Goal: Register for event/course

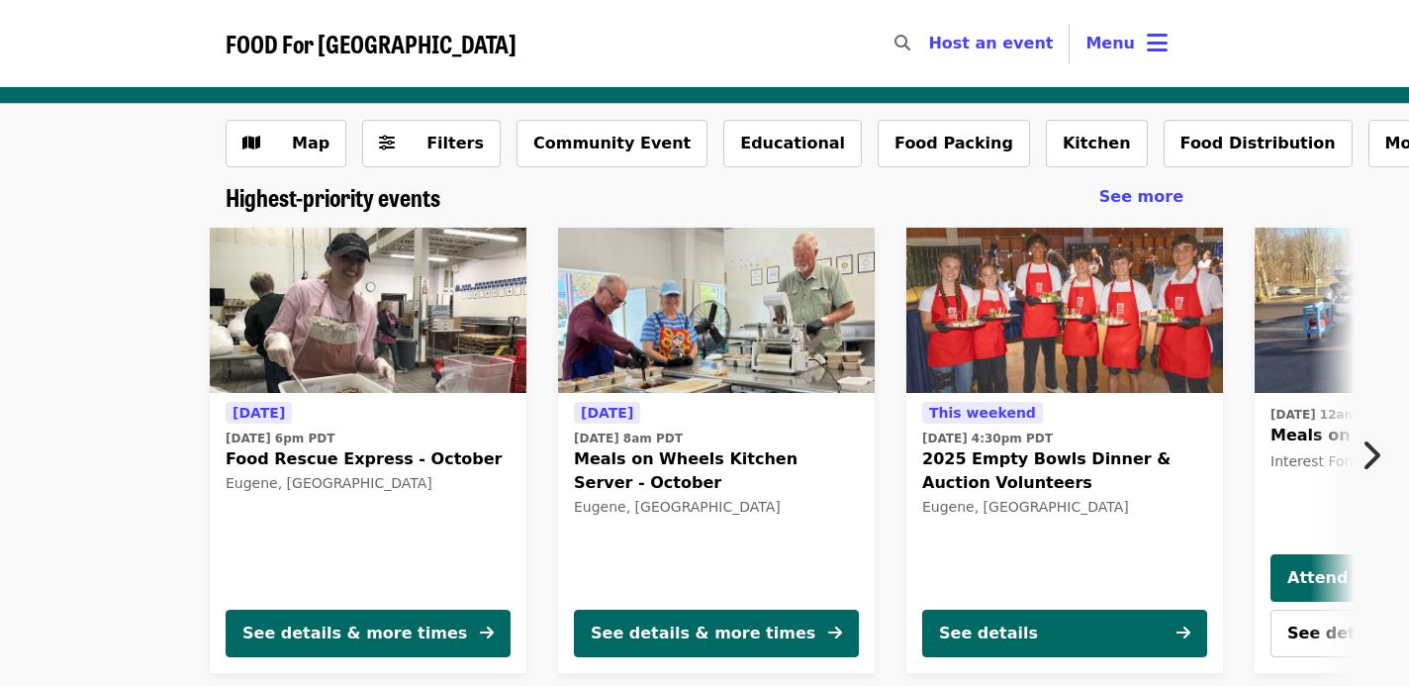
click at [436, 329] on img at bounding box center [368, 311] width 317 height 166
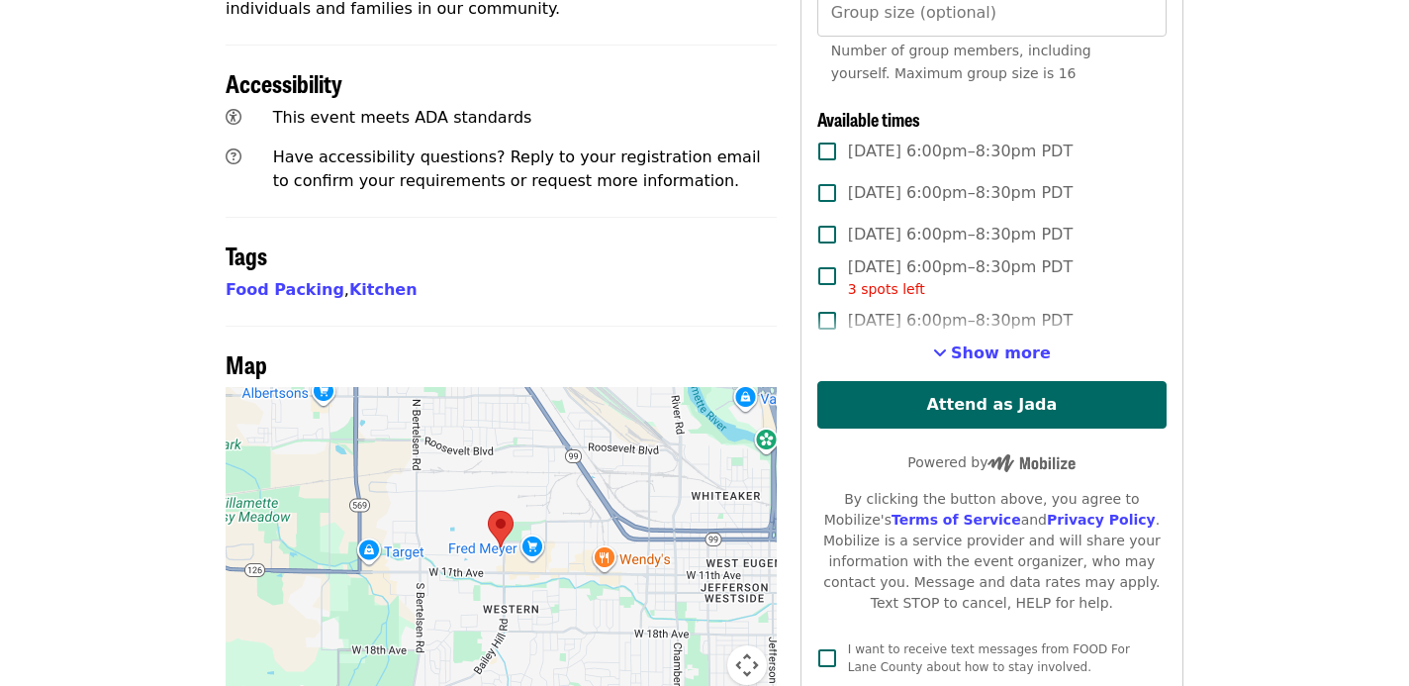
scroll to position [916, 0]
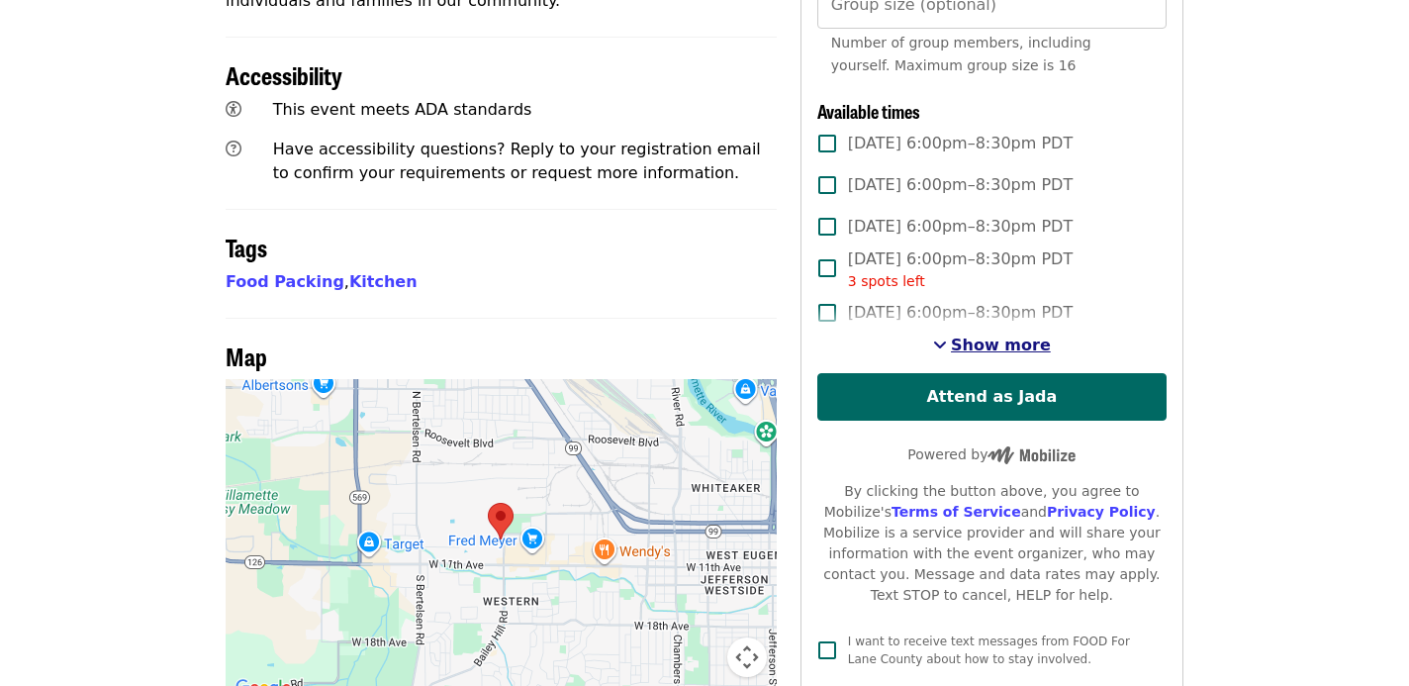
click at [981, 335] on span "Show more" at bounding box center [1001, 344] width 100 height 19
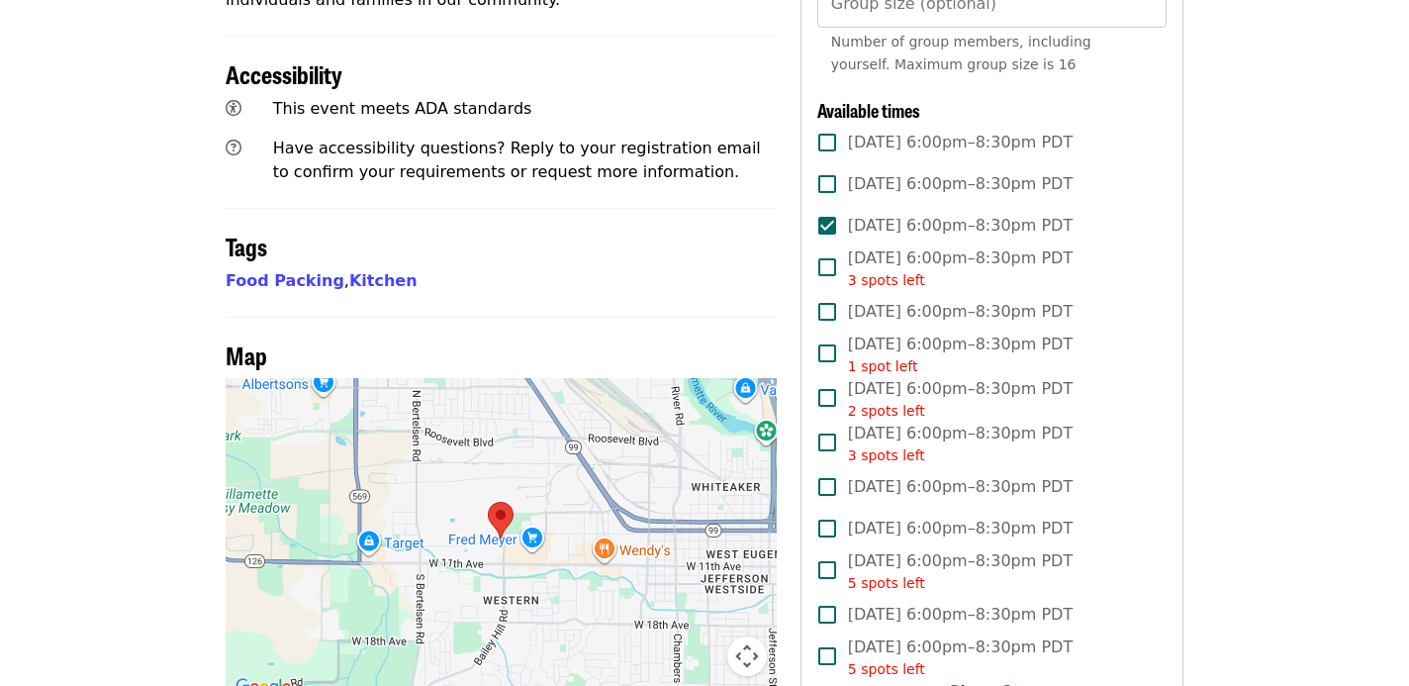
scroll to position [921, 0]
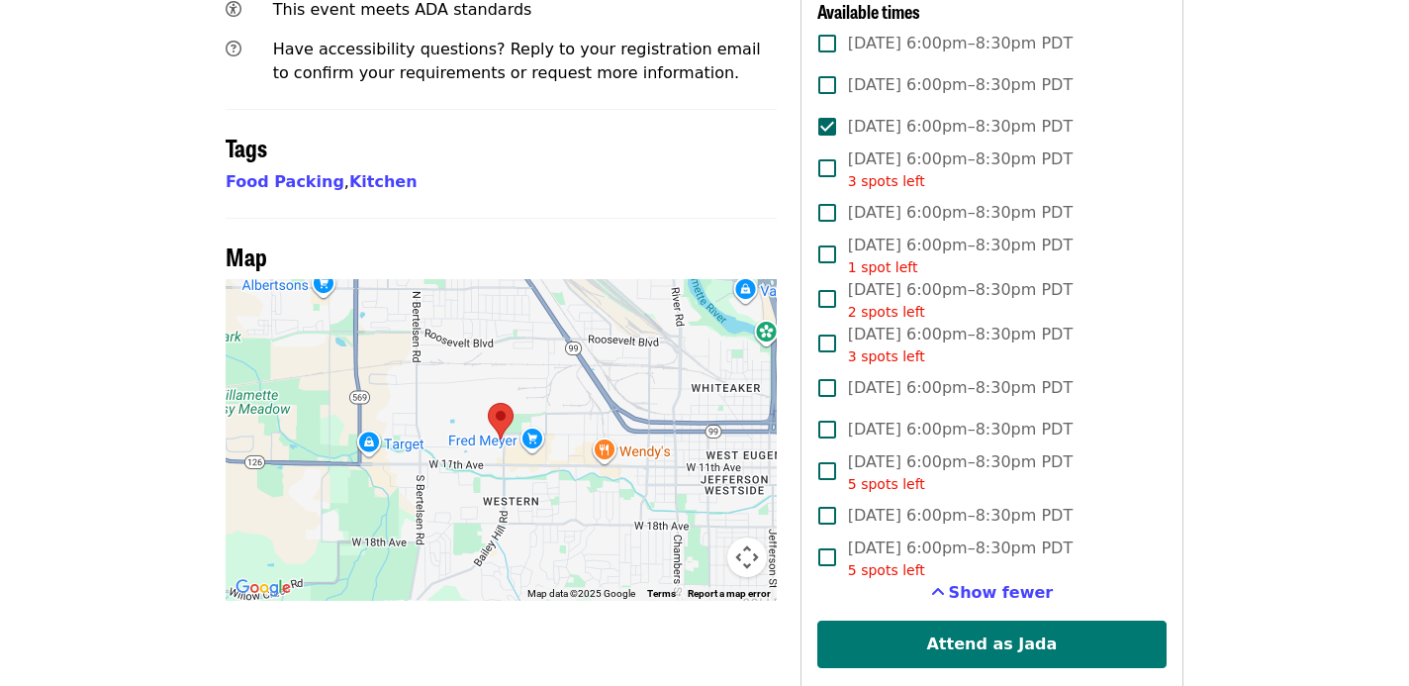
click at [901, 620] on button "Attend as Jada" at bounding box center [991, 643] width 349 height 47
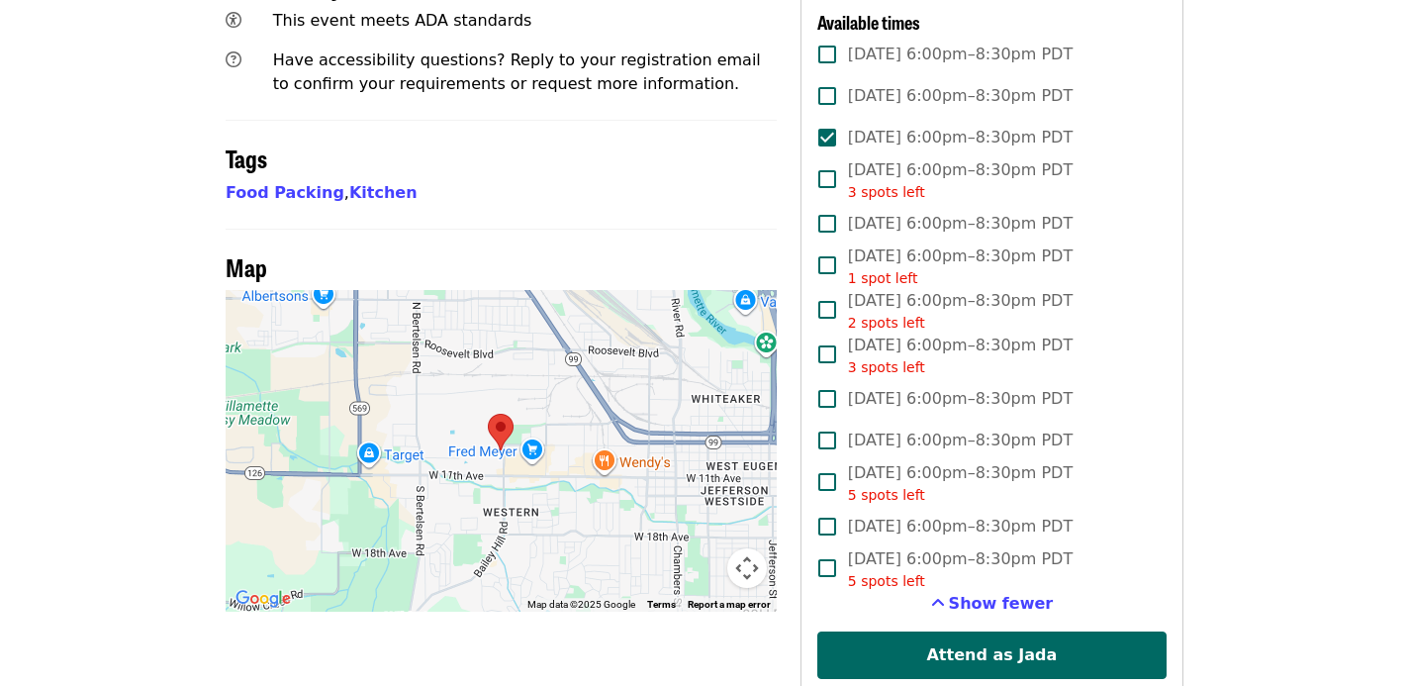
scroll to position [1021, 0]
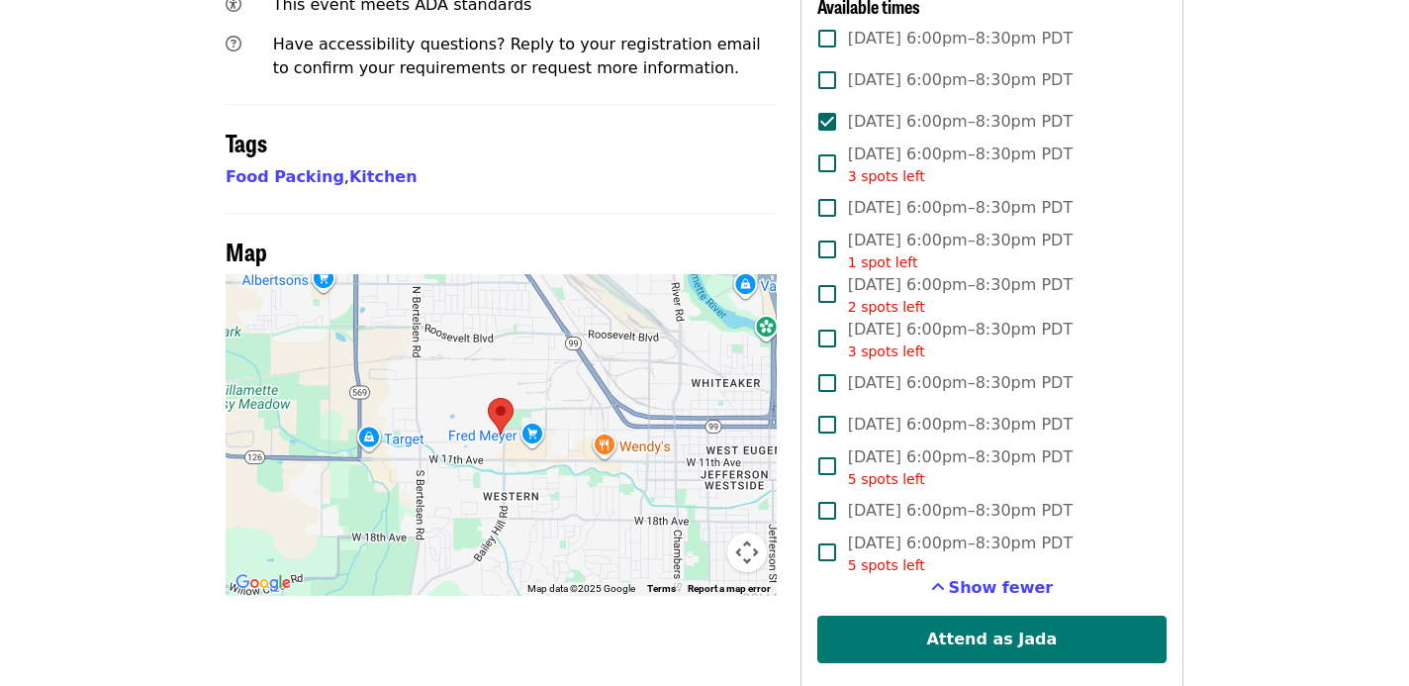
click at [907, 616] on button "Attend as Jada" at bounding box center [991, 639] width 349 height 47
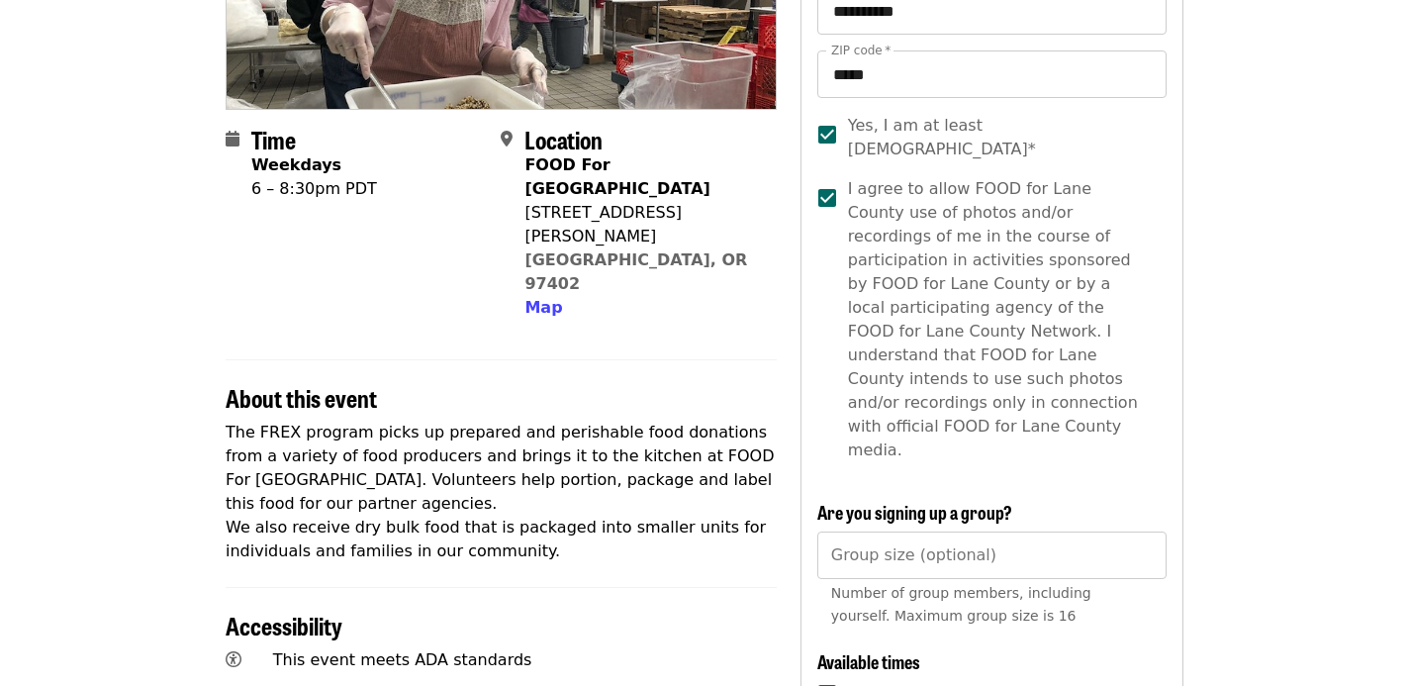
scroll to position [0, 0]
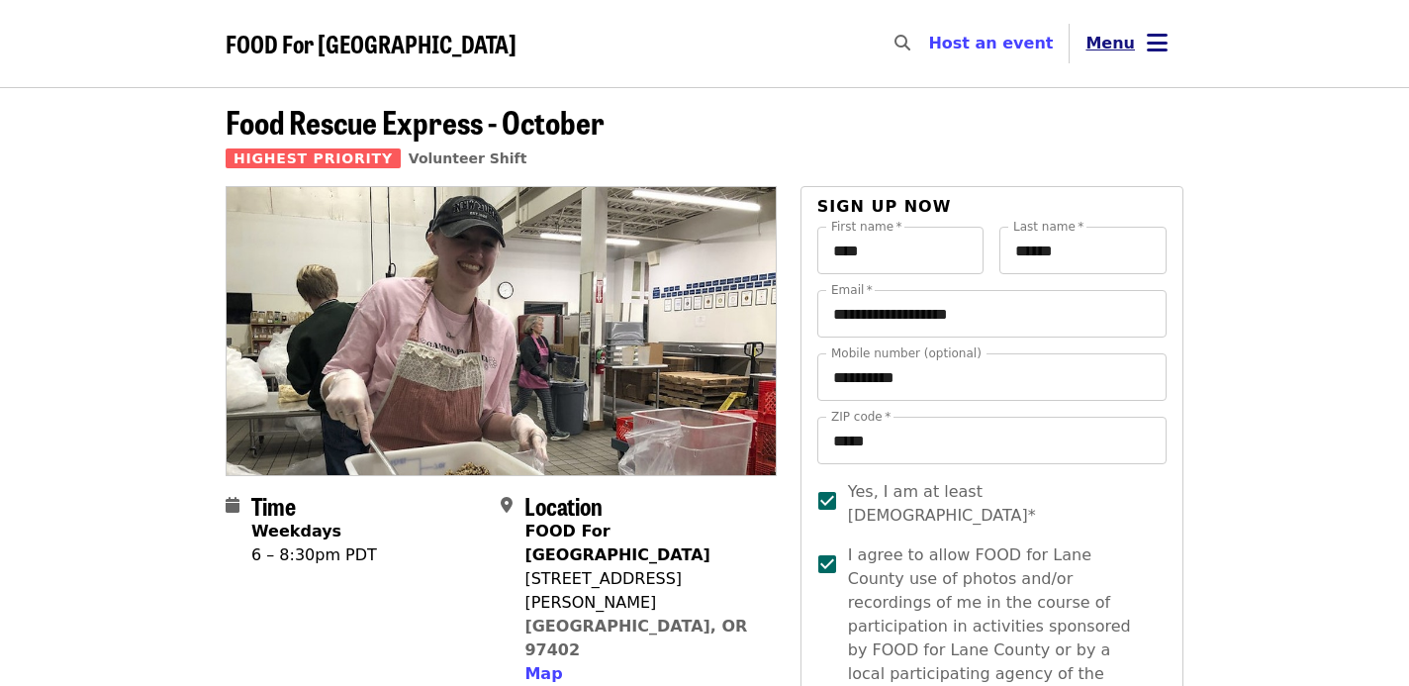
click at [1135, 39] on button "Menu" at bounding box center [1127, 43] width 114 height 47
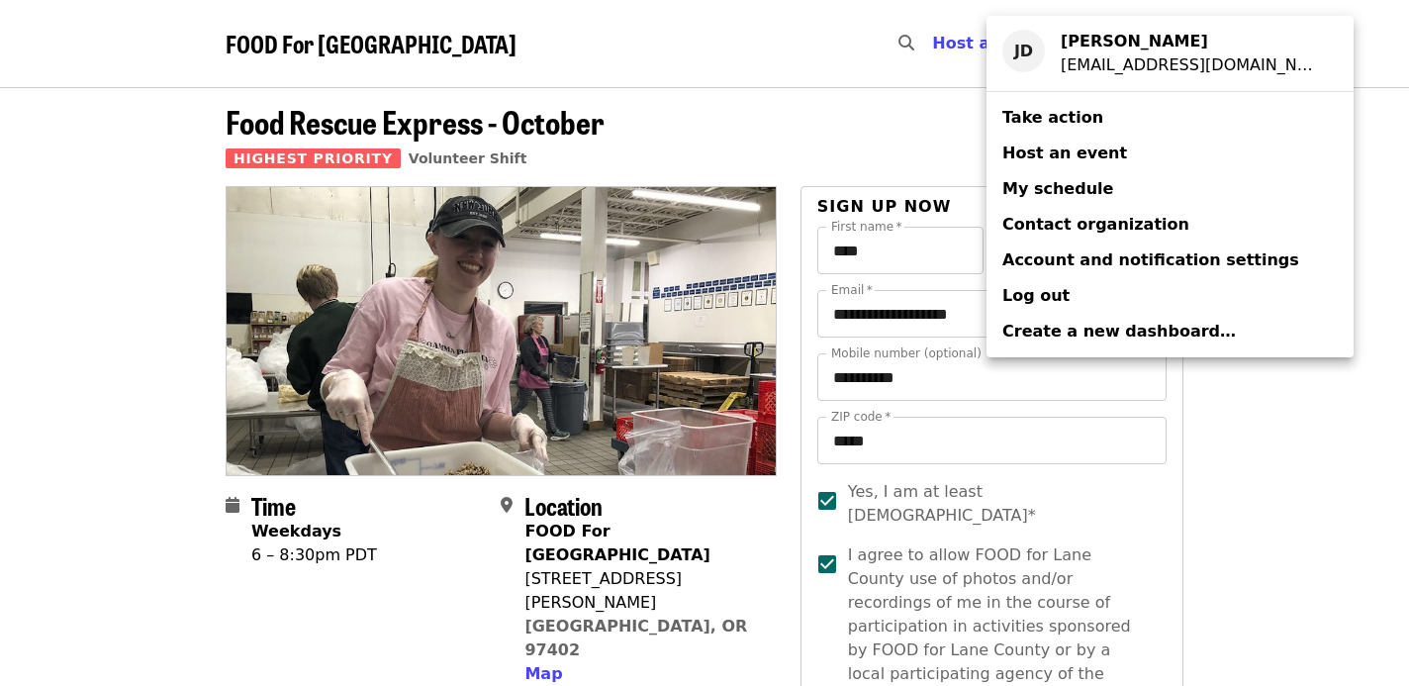
click at [1051, 182] on span "My schedule" at bounding box center [1057, 188] width 111 height 19
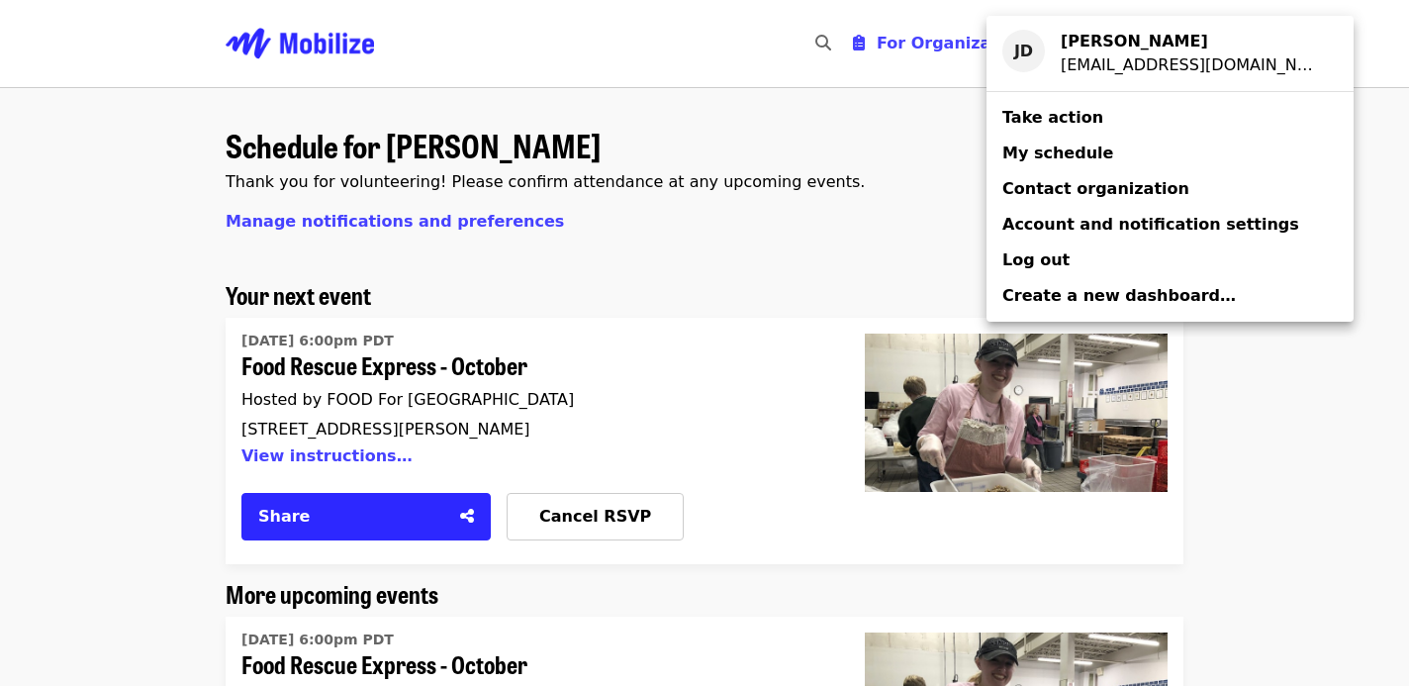
click at [627, 299] on div "Account menu" at bounding box center [704, 343] width 1409 height 686
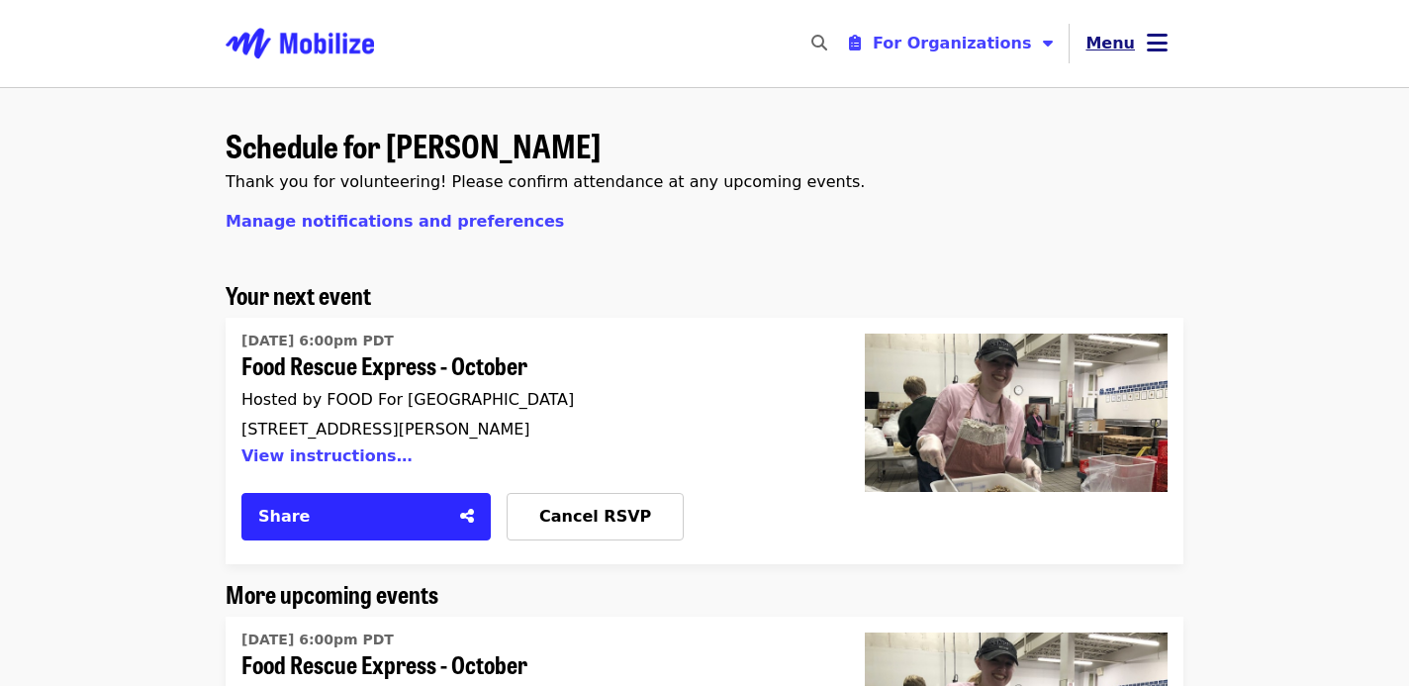
click at [1152, 50] on icon "bars icon" at bounding box center [1157, 43] width 21 height 29
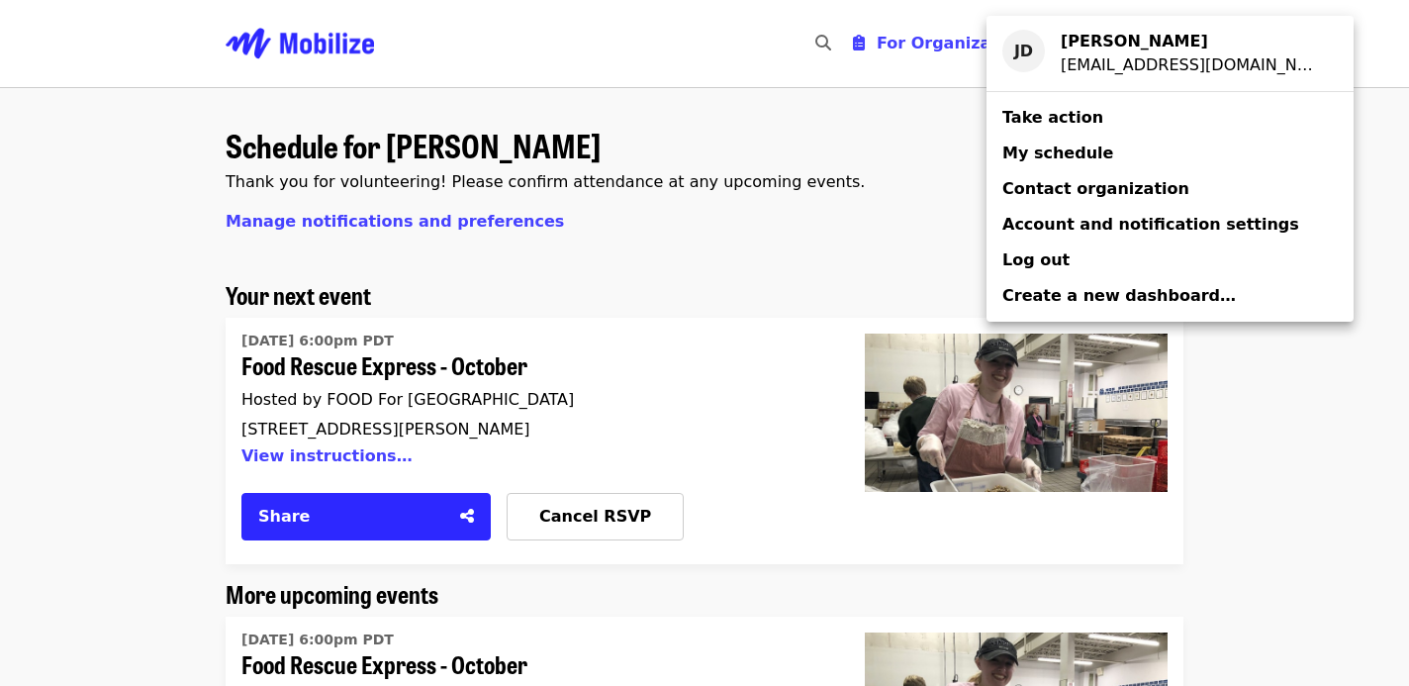
click at [1051, 152] on span "My schedule" at bounding box center [1057, 152] width 111 height 19
click at [350, 369] on div "Account menu" at bounding box center [704, 343] width 1409 height 686
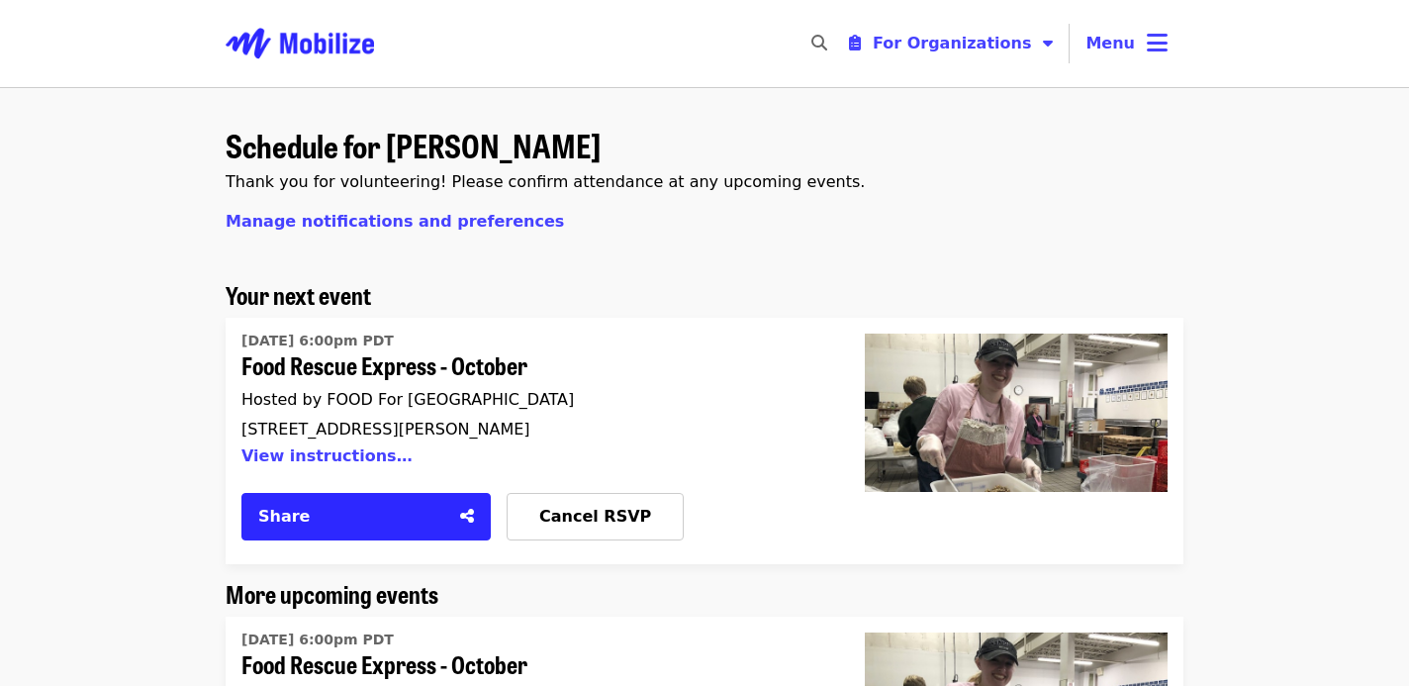
click at [401, 359] on span "Food Rescue Express - October" at bounding box center [529, 365] width 576 height 29
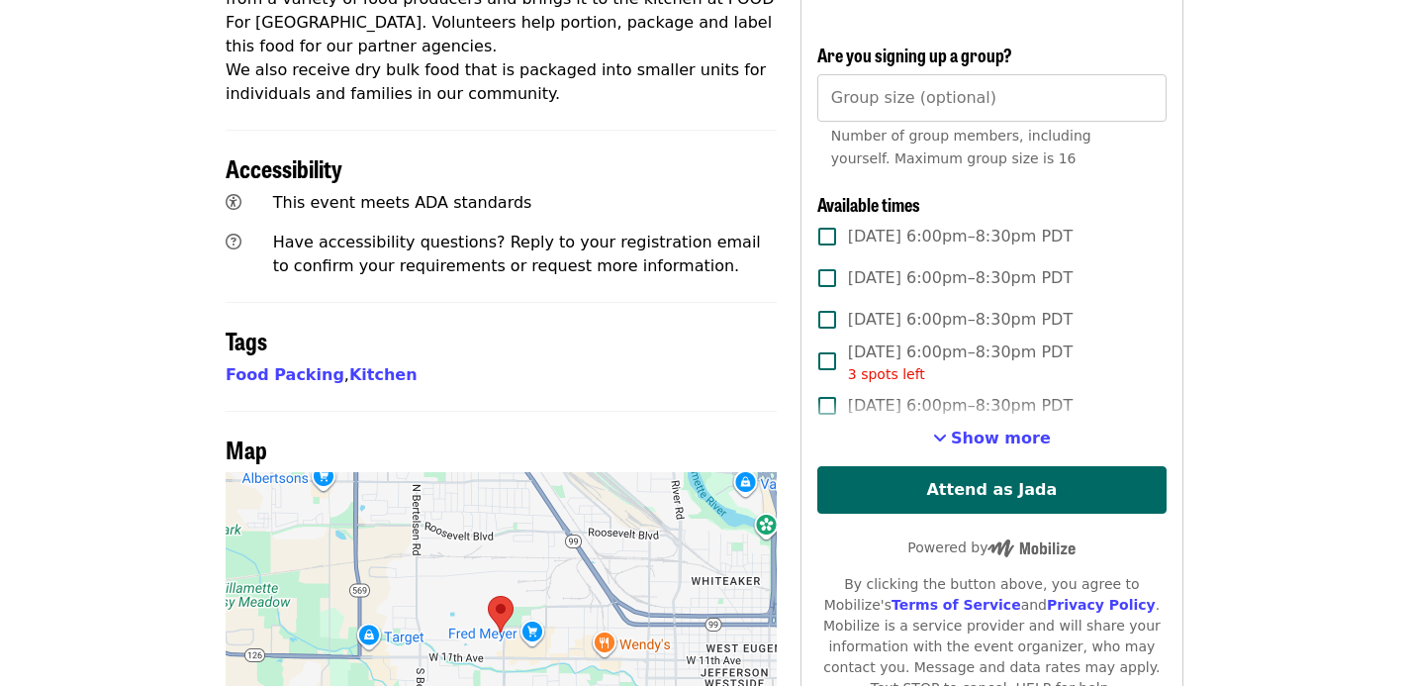
scroll to position [844, 0]
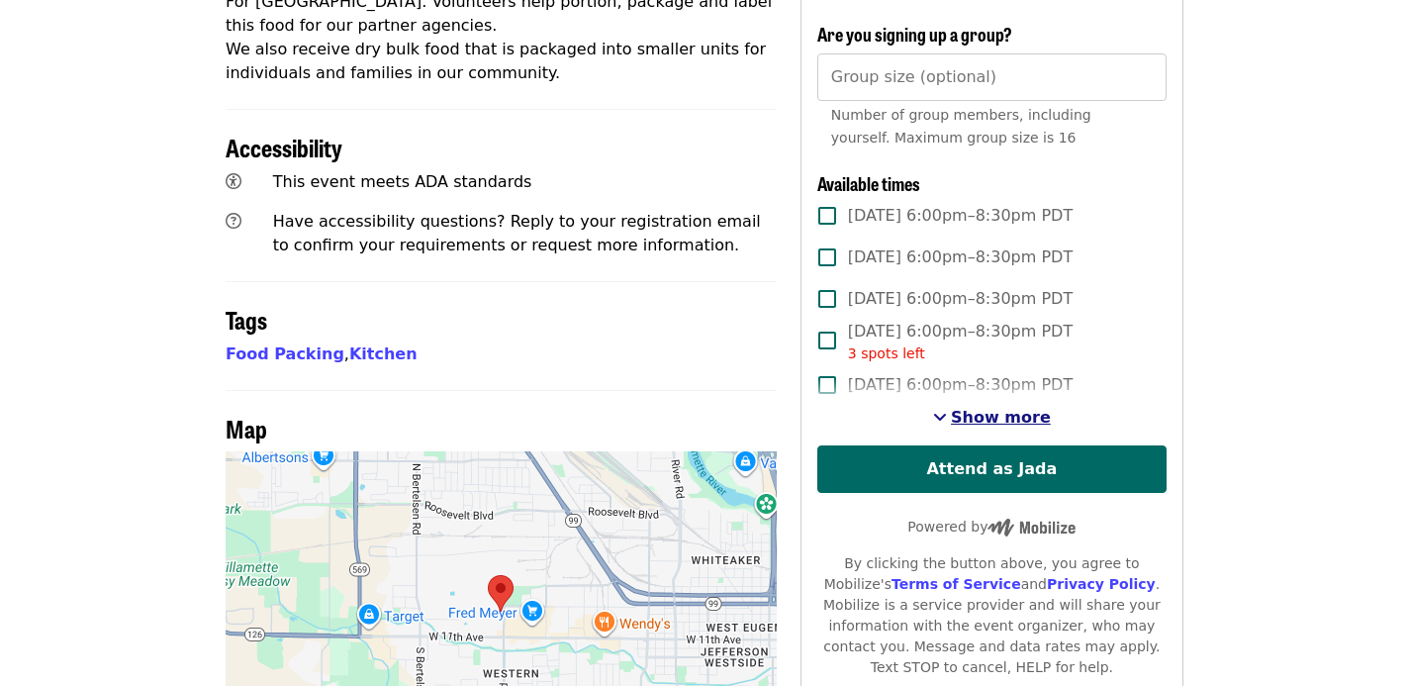
click at [978, 406] on button "Show more" at bounding box center [992, 418] width 118 height 24
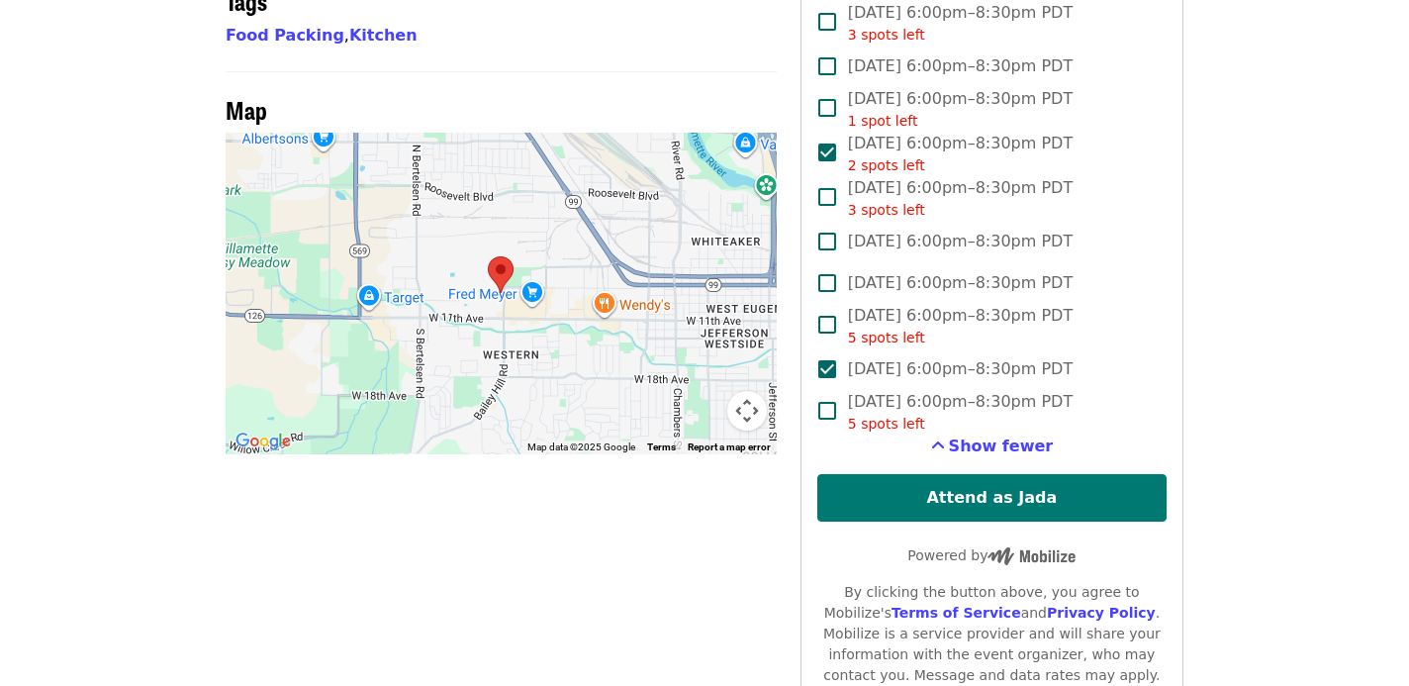
scroll to position [1169, 0]
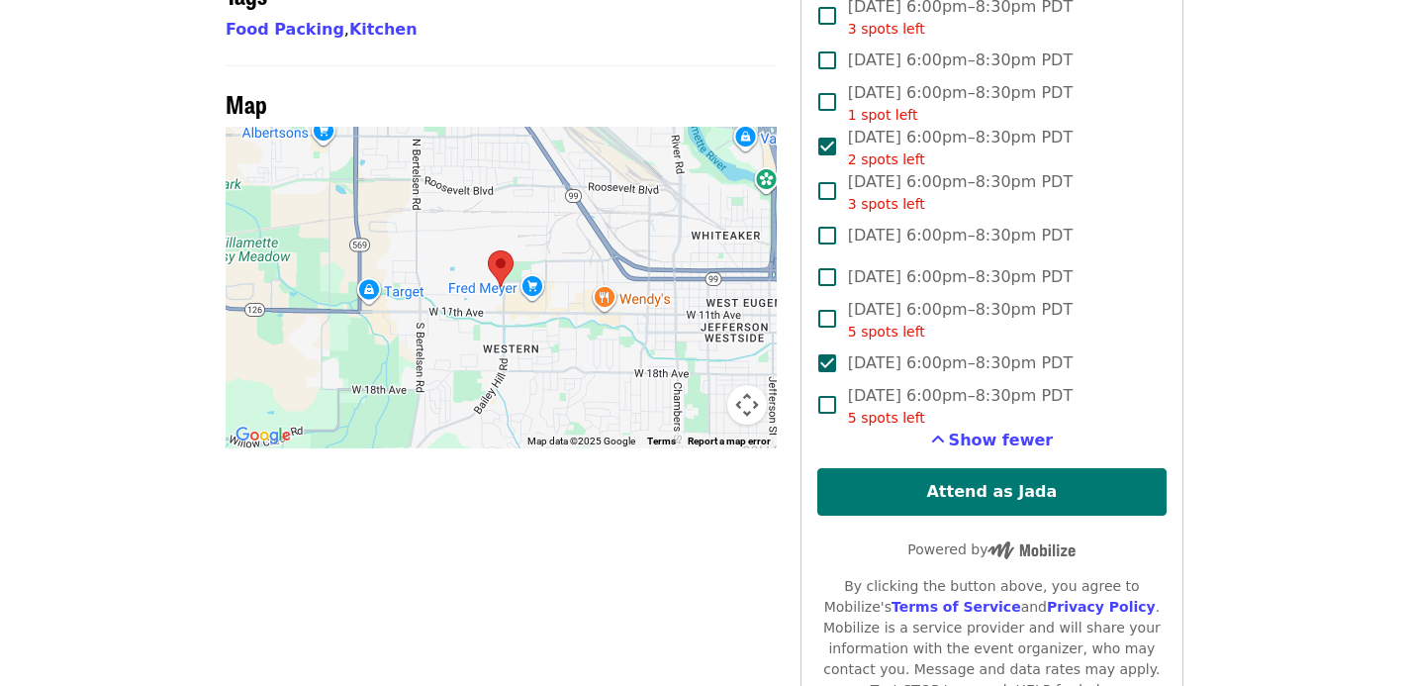
click at [899, 468] on button "Attend as Jada" at bounding box center [991, 491] width 349 height 47
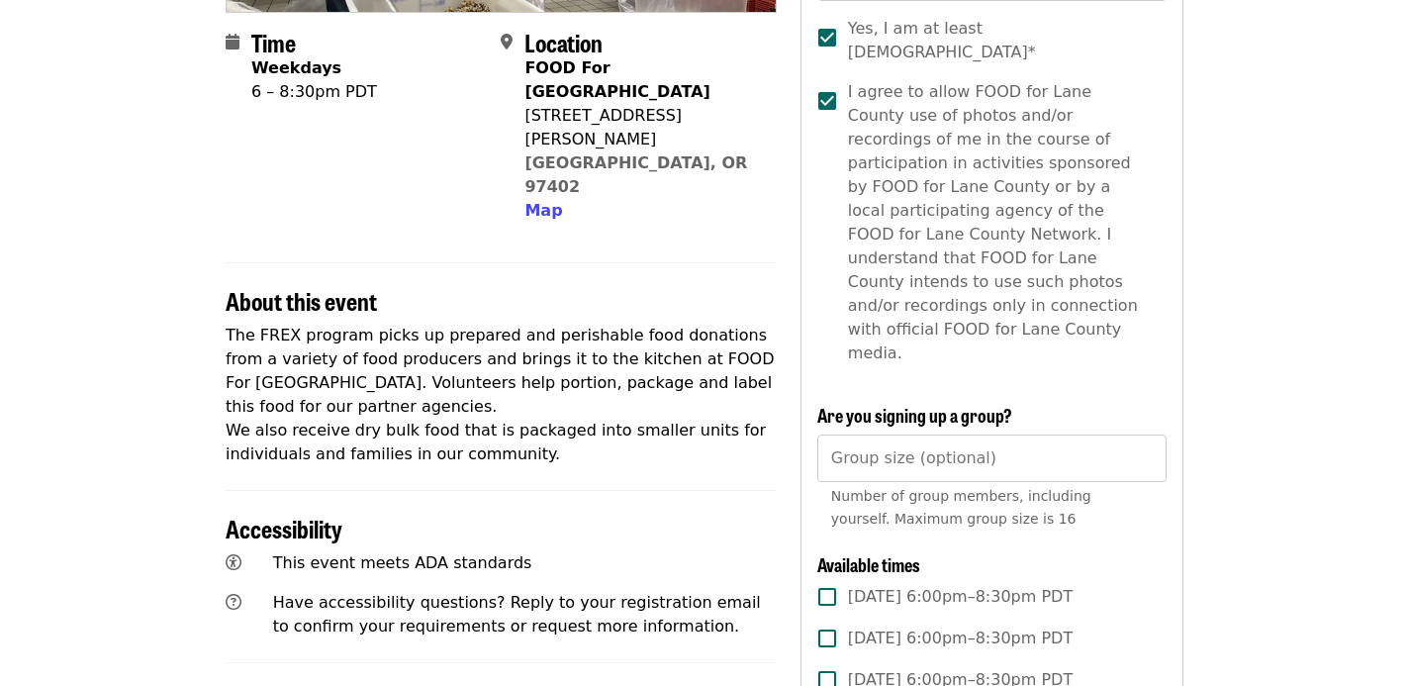
scroll to position [0, 0]
